Goal: Contribute content: Add original content to the website for others to see

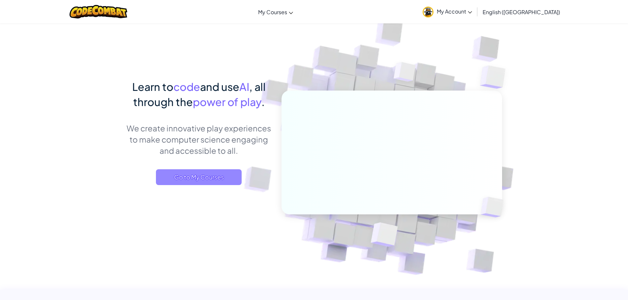
click at [208, 184] on span "Go to My Courses" at bounding box center [199, 178] width 86 height 16
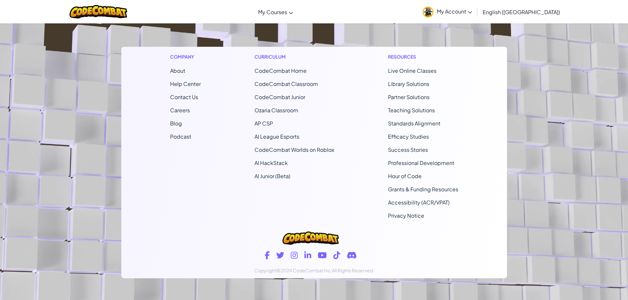
scroll to position [408, 0]
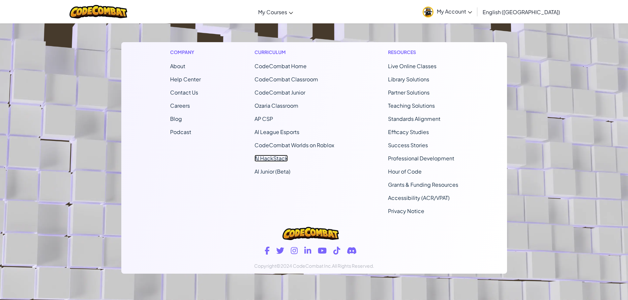
click at [270, 155] on link "AI HackStack" at bounding box center [271, 158] width 33 height 7
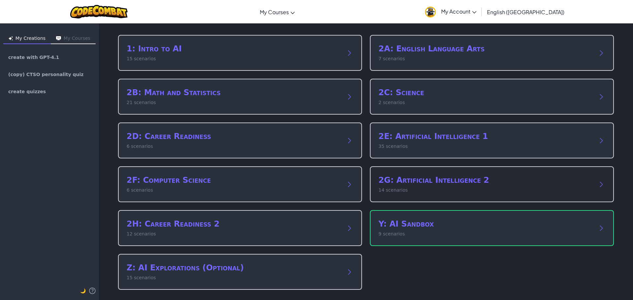
scroll to position [31, 0]
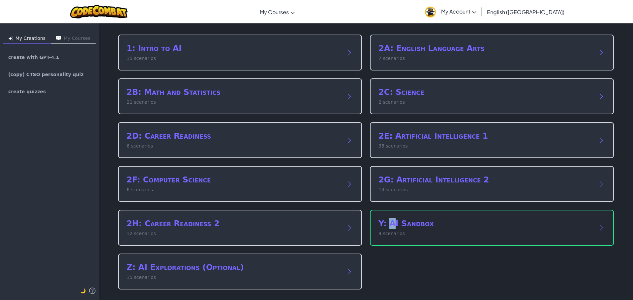
click at [389, 217] on div "Y: AI Sandbox 9 scenarios" at bounding box center [492, 228] width 244 height 36
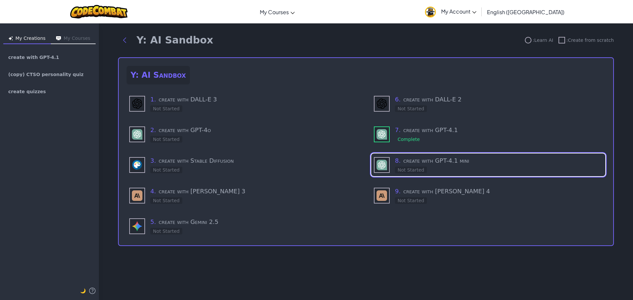
click at [437, 148] on div "6 . create with DALL-E 2 Not Started 7 . create with GPT-4.1 Complete 8 . creat…" at bounding box center [488, 164] width 234 height 145
click at [435, 139] on div "7 . create with GPT-4.1 Complete" at bounding box center [499, 134] width 208 height 17
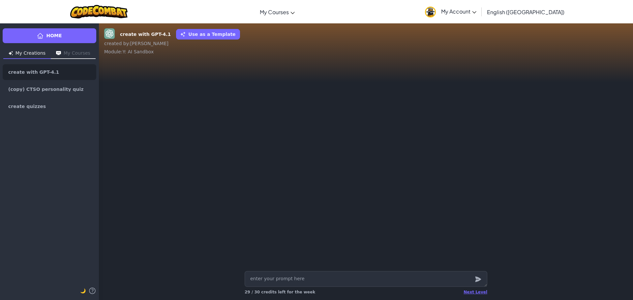
type textarea "x"
type textarea "H"
type textarea "x"
type textarea "He"
type textarea "x"
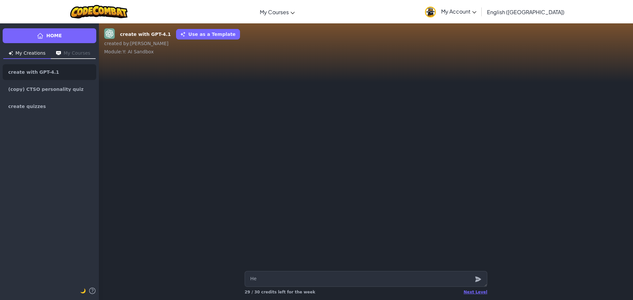
type textarea "Hel"
type textarea "x"
type textarea "Hell"
type textarea "x"
type textarea "Hello"
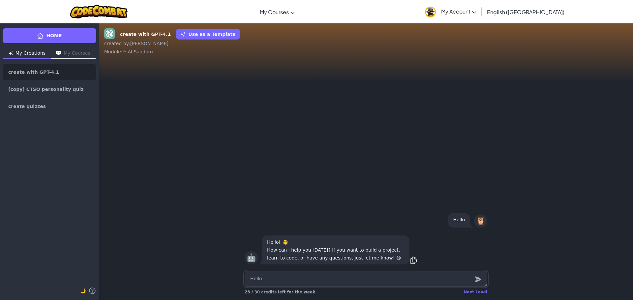
type textarea "x"
type textarea "a"
type textarea "x"
type textarea "ar"
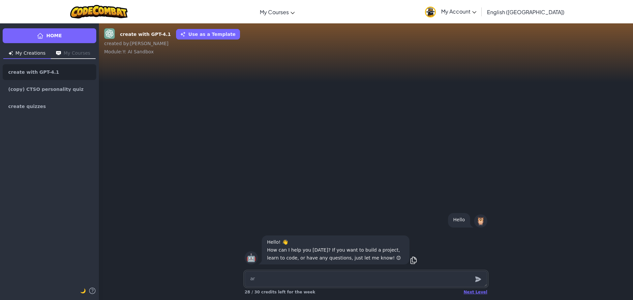
type textarea "x"
type textarea "are"
type textarea "x"
type textarea "are"
type textarea "x"
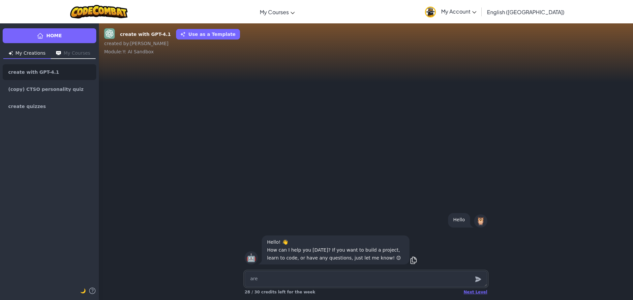
type textarea "are y"
type textarea "x"
type textarea "are yo"
type textarea "x"
type textarea "are you"
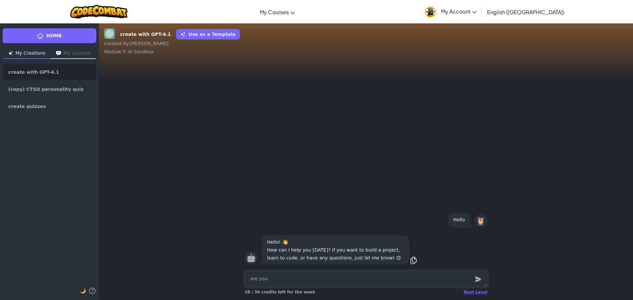
type textarea "x"
type textarea "are you"
type textarea "x"
type textarea "are you a"
type textarea "x"
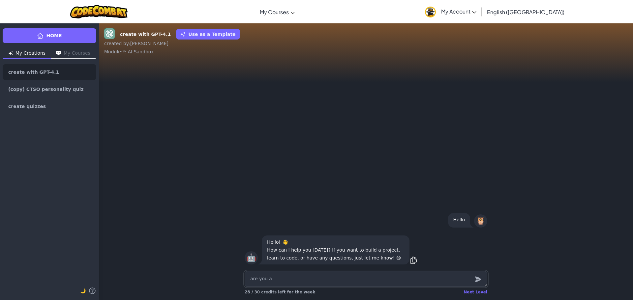
type textarea "are you ab"
type textarea "x"
type textarea "are you abl"
type textarea "x"
type textarea "are you able"
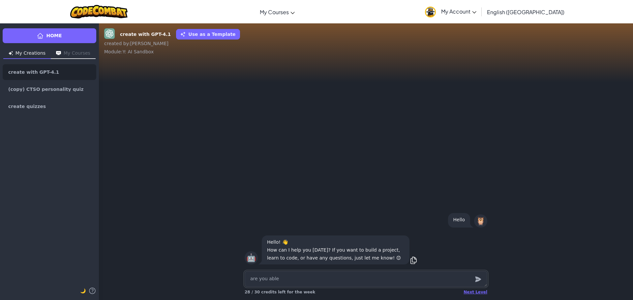
type textarea "x"
type textarea "are you able"
type textarea "x"
type textarea "are you able t"
type textarea "x"
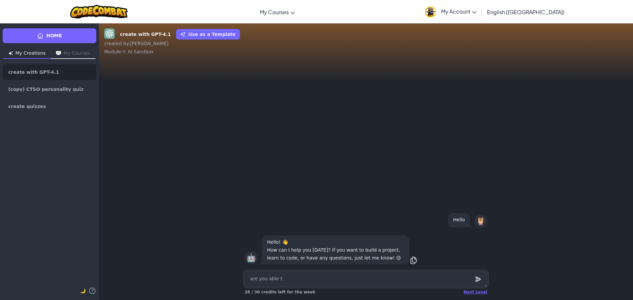
type textarea "are you able to"
type textarea "x"
type textarea "are you able to"
type textarea "x"
type textarea "are you able to c"
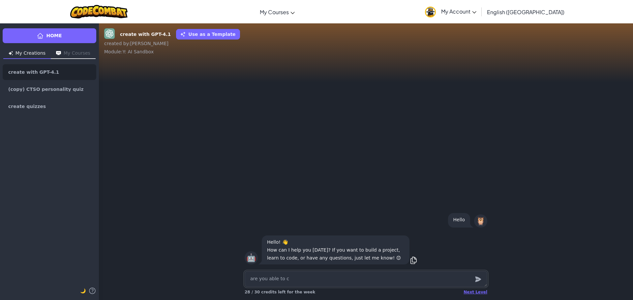
type textarea "x"
type textarea "are you able to cr"
type textarea "x"
type textarea "are you able to cre"
type textarea "x"
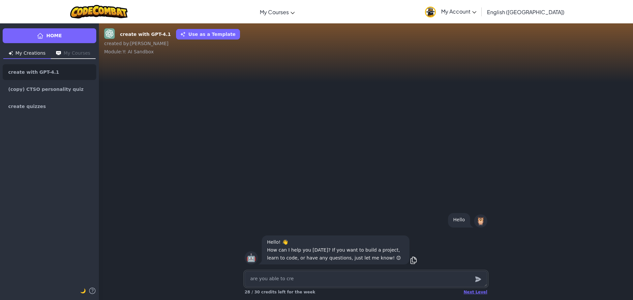
type textarea "are you able to crea"
type textarea "x"
type textarea "are you able to creat"
type textarea "x"
type textarea "are you able to create"
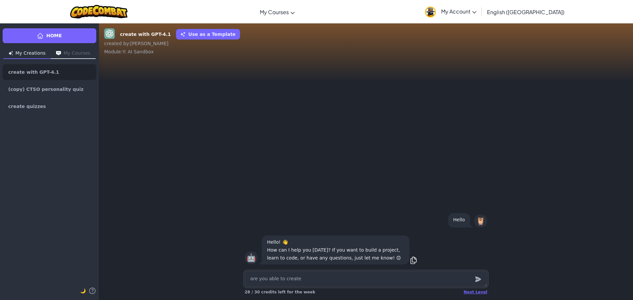
type textarea "x"
type textarea "are you able to create"
type textarea "x"
type textarea "are you able to create a"
type textarea "x"
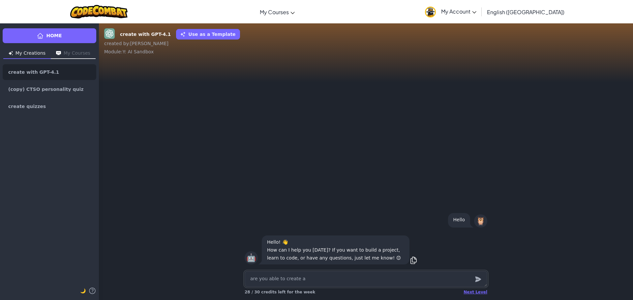
type textarea "are you able to create a"
type textarea "x"
type textarea "are you able to create a s"
type textarea "x"
type textarea "are you able to create a sh"
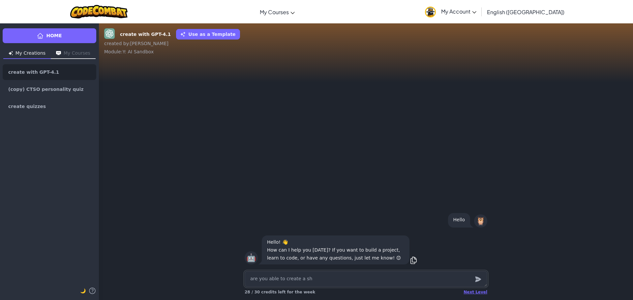
type textarea "x"
type textarea "are you able to create a sho"
type textarea "x"
type textarea "are you able to create a shor"
type textarea "x"
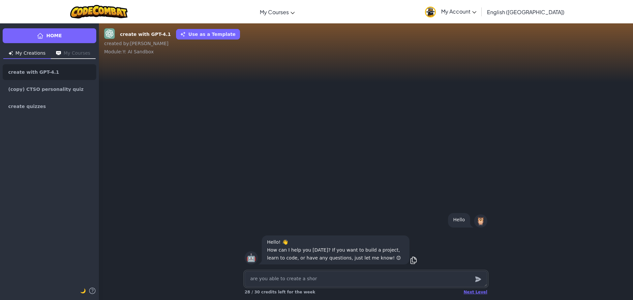
type textarea "are you able to create a short"
type textarea "x"
type textarea "are you able to create a short"
type textarea "x"
type textarea "are you able to create a short a"
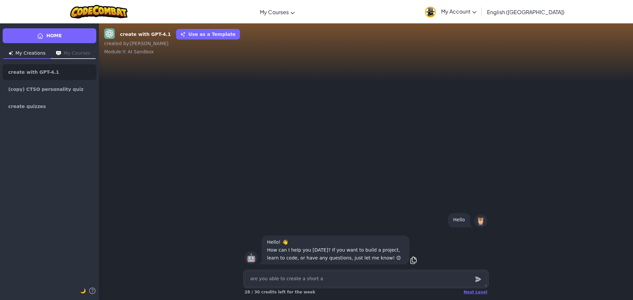
type textarea "x"
type textarea "are you able to create a short an"
type textarea "x"
type textarea "are you able to create a short and"
type textarea "x"
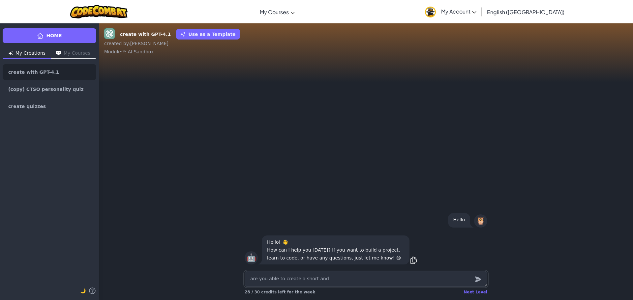
type textarea "are you able to create a short and"
type textarea "x"
type textarea "are you able to create a short and"
type textarea "x"
type textarea "are you able to create a short an"
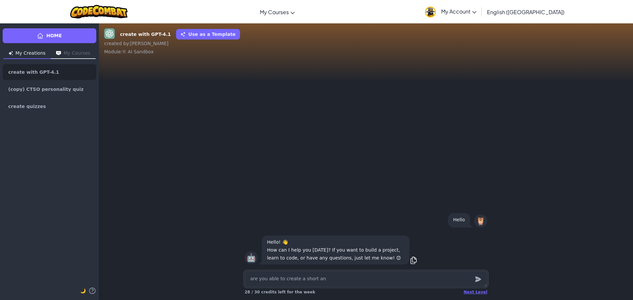
type textarea "x"
type textarea "are you able to create a short and"
type textarea "x"
type textarea "are you able to create a short and"
type textarea "x"
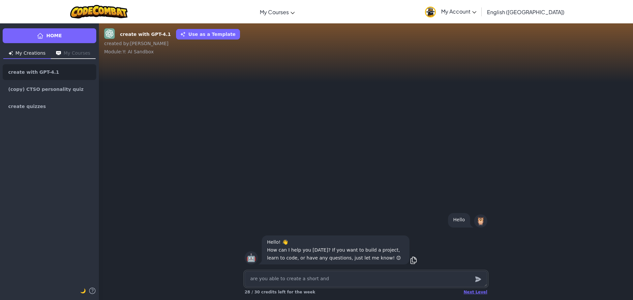
type textarea "are you able to create a short and f"
type textarea "x"
type textarea "are you able to create a short and fa"
type textarea "x"
type textarea "are you able to create a short and fas"
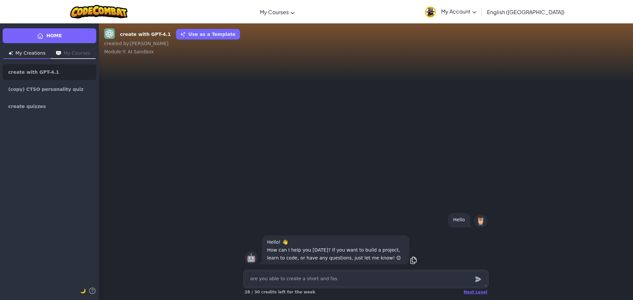
type textarea "x"
type textarea "are you able to create a short and fast"
type textarea "x"
type textarea "are you able to create a short and fast"
type textarea "x"
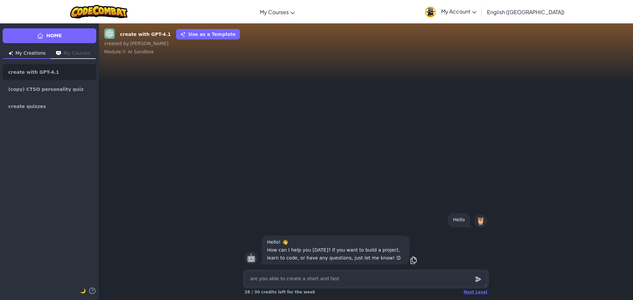
type textarea "are you able to create a short and fast E"
type textarea "x"
type textarea "are you able to create a short and fast El"
type textarea "x"
type textarea "are you able to create a short and fast Ele"
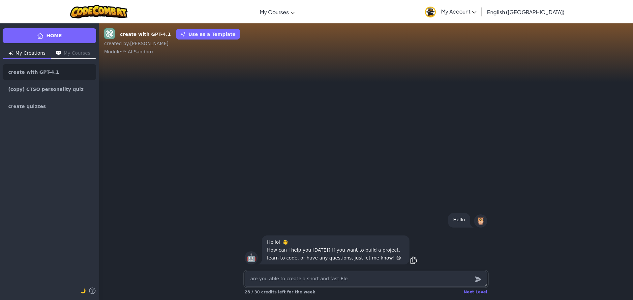
type textarea "x"
type textarea "are you able to create a short and fast Elec"
type textarea "x"
type textarea "are you able to create a short and fast Elecv"
type textarea "x"
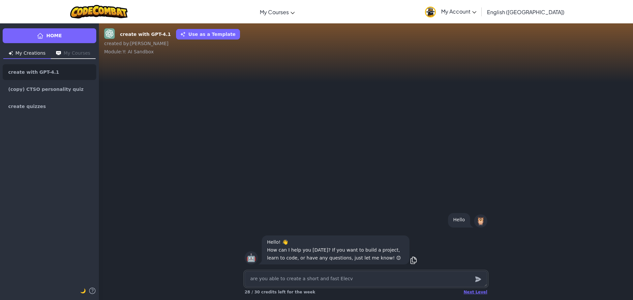
type textarea "are you able to create a short and fast Elec"
type textarea "x"
type textarea "are you able to create a short and fast Ele"
type textarea "x"
type textarea "are you able to create a short and fast Elev"
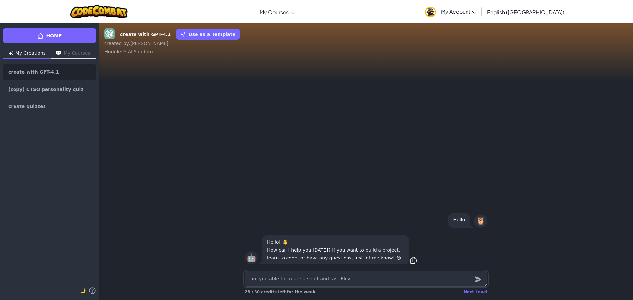
type textarea "x"
type textarea "are you able to create a short and fast Eleva"
type textarea "x"
type textarea "are you able to create a short and fast Elevat"
type textarea "x"
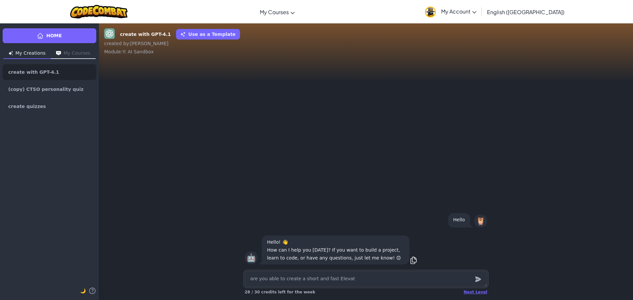
type textarea "are you able to create a short and fast Elevato"
type textarea "x"
type textarea "are you able to create a short and fast Elevator"
type textarea "x"
type textarea "are you able to create a short and fast Elevator"
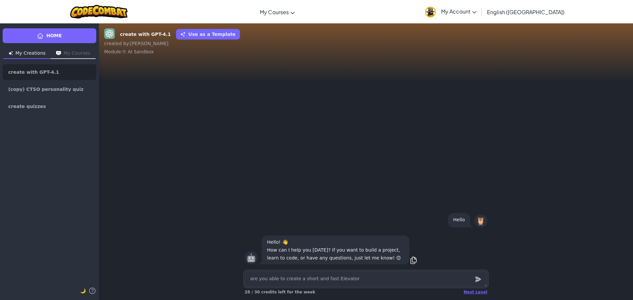
type textarea "x"
type textarea "are you able to create a short and fast Elevator b"
type textarea "x"
type textarea "are you able to create a short and fast Elevator bi"
type textarea "x"
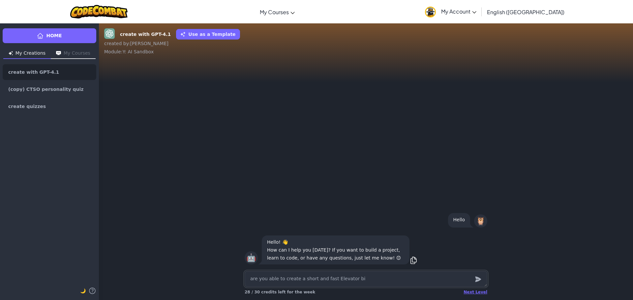
type textarea "are you able to create a short and fast Elevator bit"
type textarea "x"
type textarea "are you able to create a short and fast Elevator bitc"
type textarea "x"
type textarea "are you able to create a short and fast Elevator bit"
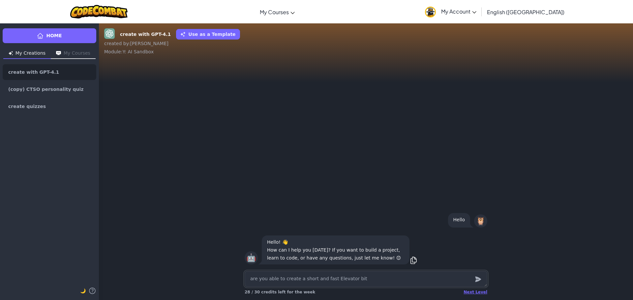
type textarea "x"
type textarea "are you able to create a short and fast Elevator bi"
type textarea "x"
type textarea "are you able to create a short and fast Elevator b"
type textarea "x"
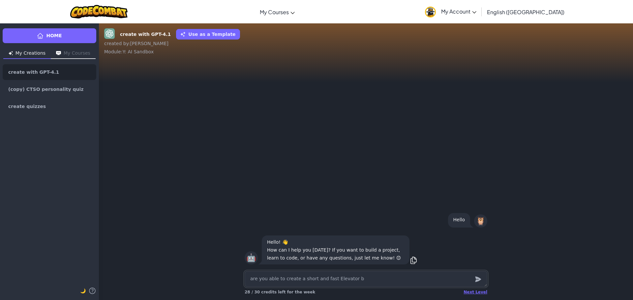
type textarea "are you able to create a short and fast Elevator"
type textarea "x"
type textarea "are you able to create a short and fast Elevator p"
type textarea "x"
type textarea "are you able to create a short and fast Elevator pi"
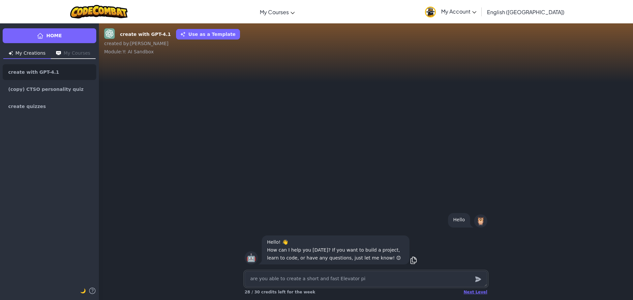
type textarea "x"
type textarea "are you able to create a short and fast Elevator pit"
type textarea "x"
type textarea "are you able to create a short and fast Elevator pitc"
type textarea "x"
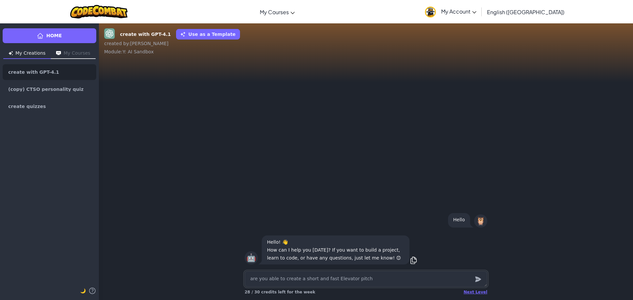
type textarea "are you able to create a short and fast Elevator pitch"
type textarea "x"
type textarea "are you able to create a short and fast Elevator pitch"
type textarea "x"
type textarea "are you able to create a short and fast Elevator pitch t"
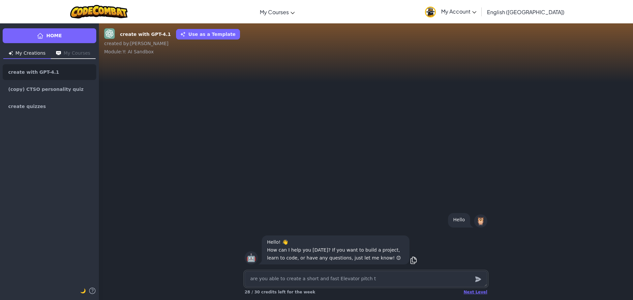
type textarea "x"
type textarea "are you able to create a short and fast Elevator pitch th"
type textarea "x"
type textarea "are you able to create a short and fast Elevator pitch tha"
type textarea "x"
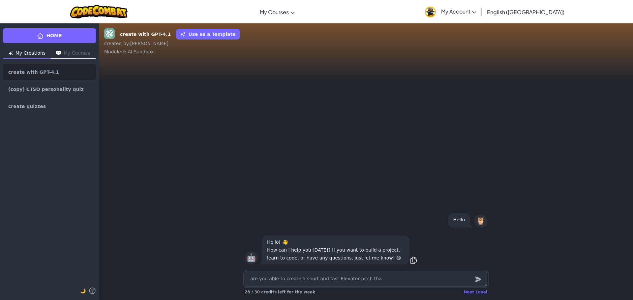
type textarea "are you able to create a short and fast Elevator pitch that"
type textarea "x"
type textarea "are you able to create a short and fast Elevator pitch that"
type textarea "x"
type textarea "are you able to create a short and fast Elevator pitch that w"
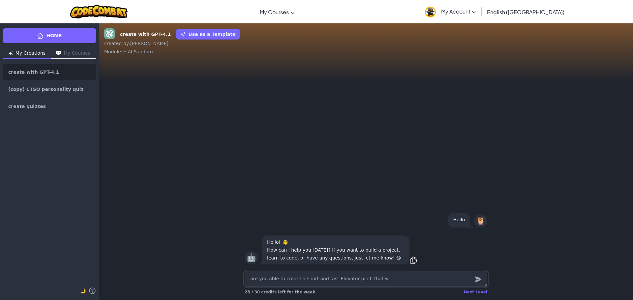
type textarea "x"
type textarea "are you able to create a short and fast Elevator pitch that wi"
type textarea "x"
type textarea "are you able to create a short and fast Elevator pitch that wil"
type textarea "x"
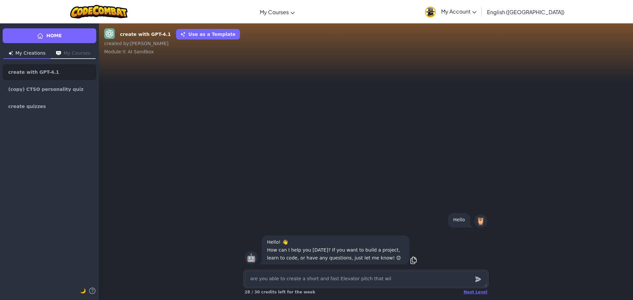
type textarea "are you able to create a short and fast Elevator pitch that will"
type textarea "x"
type textarea "are you able to create a short and fast Elevator pitch that will"
type textarea "x"
type textarea "are you able to create a short and fast Elevator pitch that will c"
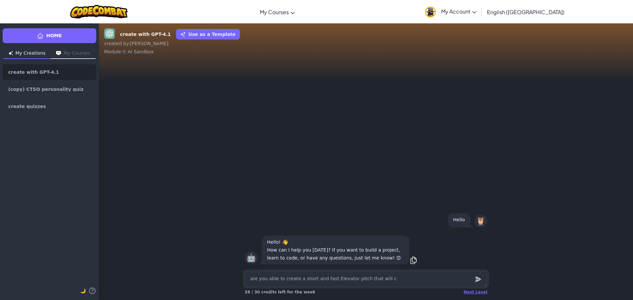
type textarea "x"
type textarea "are you able to create a short and fast Elevator pitch that will co"
type textarea "x"
type textarea "are you able to create a short and fast Elevator pitch that will con"
type textarea "x"
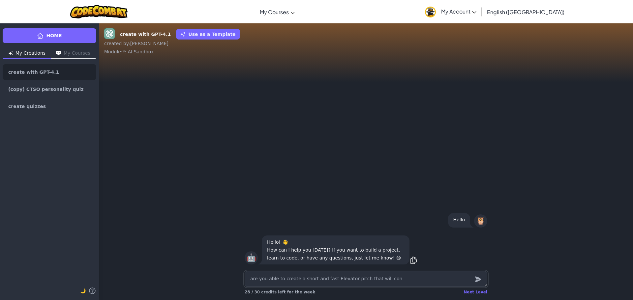
type textarea "are you able to create a short and fast Elevator pitch that will conv"
type textarea "x"
type textarea "are you able to create a short and fast Elevator pitch that will convi"
type textarea "x"
type textarea "are you able to create a short and fast Elevator pitch that will convin"
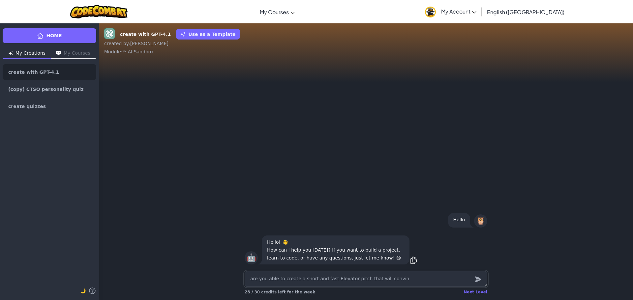
type textarea "x"
type textarea "are you able to create a short and fast Elevator pitch that will convinc"
type textarea "x"
type textarea "are you able to create a short and fast Elevator pitch that will convince"
type textarea "x"
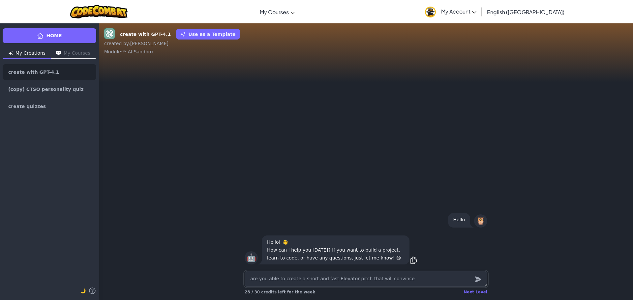
type textarea "are you able to create a short and fast Elevator pitch that will convince"
type textarea "x"
type textarea "are you able to create a short and fast Elevator pitch that will convince o"
type textarea "x"
type textarea "are you able to create a short and fast Elevator pitch that will convince [PERS…"
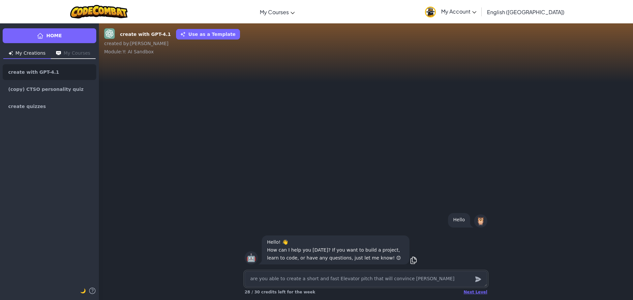
type textarea "x"
type textarea "are you able to create a short and fast Elevator pitch that will convince [PERS…"
type textarea "x"
type textarea "are you able to create a short and fast Elevator pitch that will convince [PERS…"
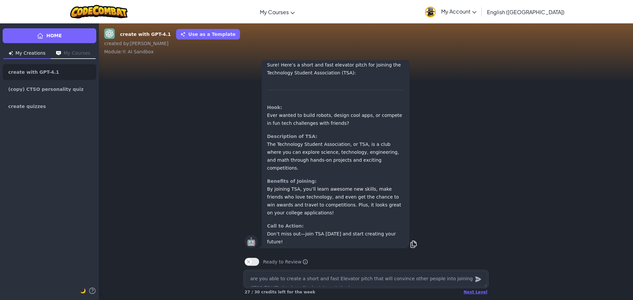
scroll to position [0, 0]
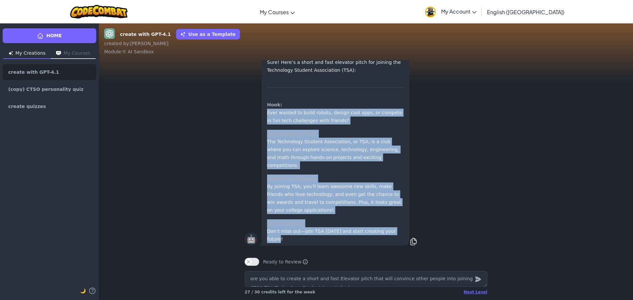
drag, startPoint x: 264, startPoint y: 136, endPoint x: 393, endPoint y: 241, distance: 166.9
click at [393, 241] on div "Sure! Here’s a short and fast elevator pitch for joining the Technology Student…" at bounding box center [336, 151] width 148 height 190
copy div "Ever wanted to build robots, design cool apps, or compete in fun tech challenge…"
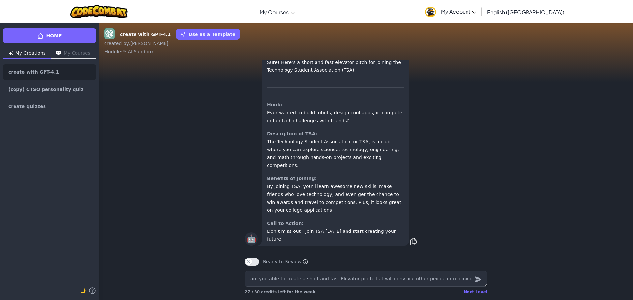
click at [261, 49] on div "🦉 are you able to create a short and fast Elevator pitch that will convince oth…" at bounding box center [366, 5] width 243 height 87
click at [252, 265] on button "Ready to Review" at bounding box center [252, 262] width 15 height 8
click at [248, 259] on button "Ready to Review" at bounding box center [252, 262] width 15 height 8
click at [235, 258] on div "create with GPT-4.1 Use as a Template created by : [PERSON_NAME] : Y: AI Sandbo…" at bounding box center [366, 161] width 534 height 277
click at [267, 262] on span "Ready to Review [PERSON_NAME] this when your project is complete. Your teacher …" at bounding box center [285, 262] width 45 height 7
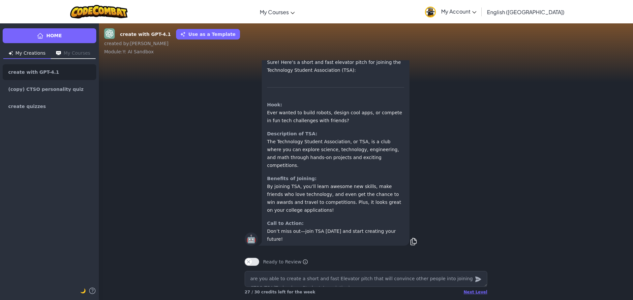
click at [260, 262] on div "Ready to Review Ready to Review Mark this when your project is complete. Your t…" at bounding box center [366, 262] width 243 height 8
click at [257, 262] on button "Ready to Review" at bounding box center [252, 262] width 15 height 8
click at [256, 262] on button "Ready to Review" at bounding box center [252, 262] width 15 height 8
click at [298, 264] on span "Ready to Review [PERSON_NAME] this when your project is complete. Your teacher …" at bounding box center [285, 262] width 45 height 7
click at [254, 264] on button "Ready to Review" at bounding box center [252, 262] width 15 height 8
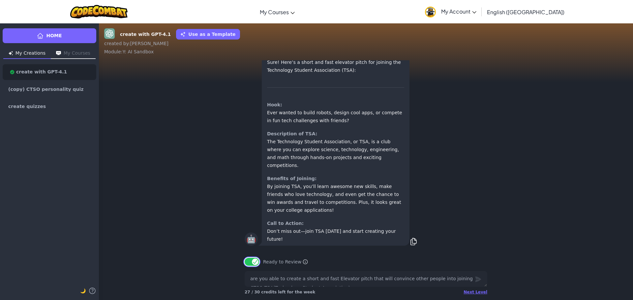
click at [252, 259] on button "Ready to Review" at bounding box center [252, 262] width 15 height 8
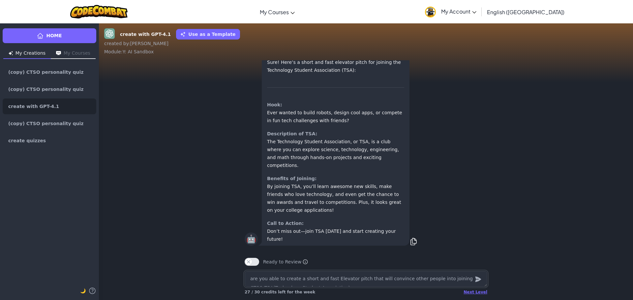
drag, startPoint x: 258, startPoint y: 285, endPoint x: 249, endPoint y: 279, distance: 10.2
click at [258, 285] on textarea "are you able to create a short and fast Elevator pitch that will convince other…" at bounding box center [366, 279] width 243 height 16
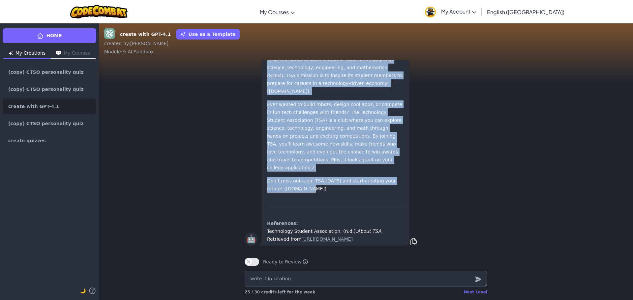
drag, startPoint x: 264, startPoint y: 133, endPoint x: 307, endPoint y: 192, distance: 72.8
click at [307, 192] on div "Sure! Here’s your elevator pitch for TSA, written in a citation style suitable …" at bounding box center [336, 124] width 148 height 243
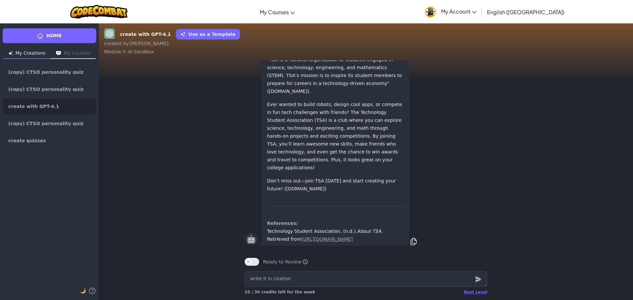
click at [445, 193] on div "🤖 Sure! Here’s your elevator pitch for TSA, written in a citation style suitabl…" at bounding box center [366, 124] width 243 height 246
click at [411, 243] on icon at bounding box center [414, 242] width 8 height 8
